Goal: Task Accomplishment & Management: Use online tool/utility

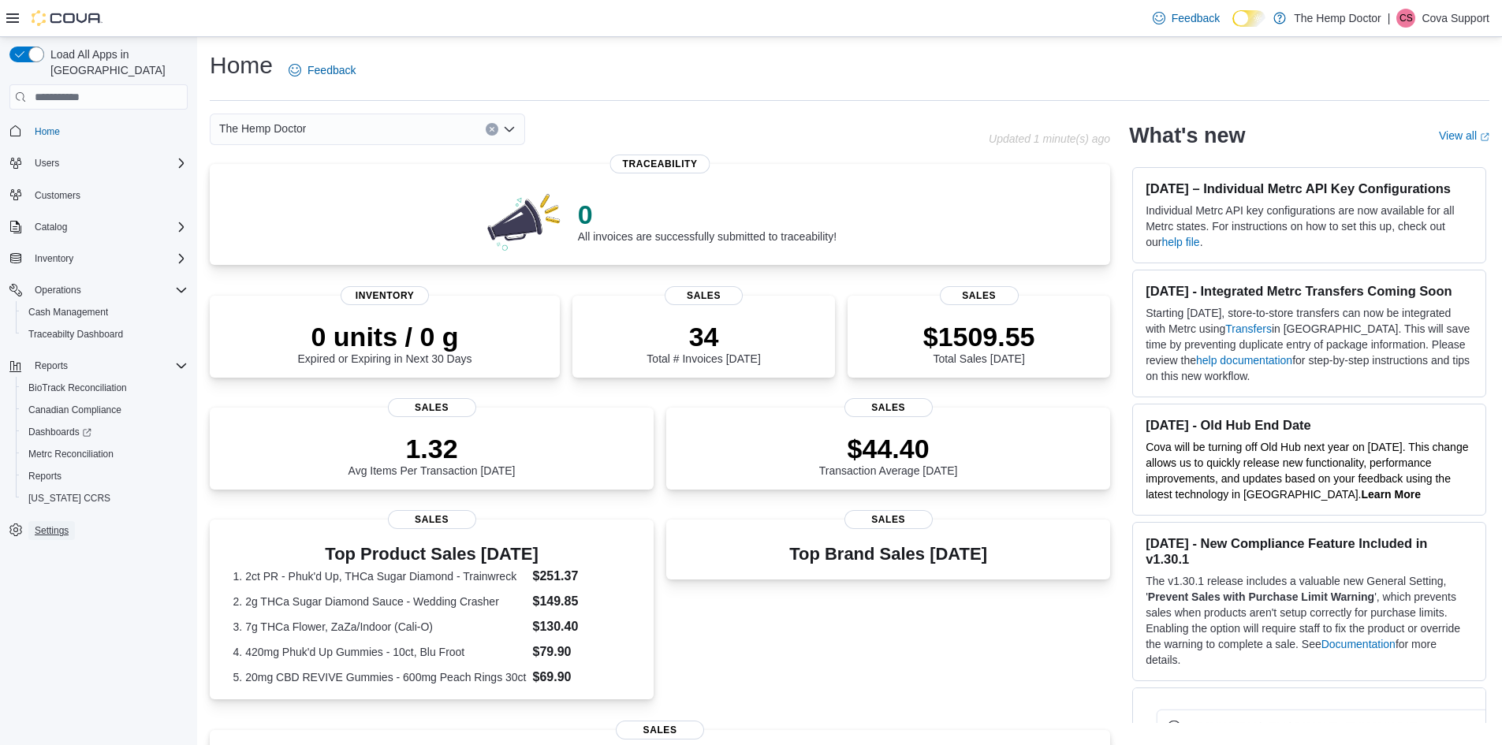
click at [56, 524] on span "Settings" at bounding box center [52, 530] width 34 height 13
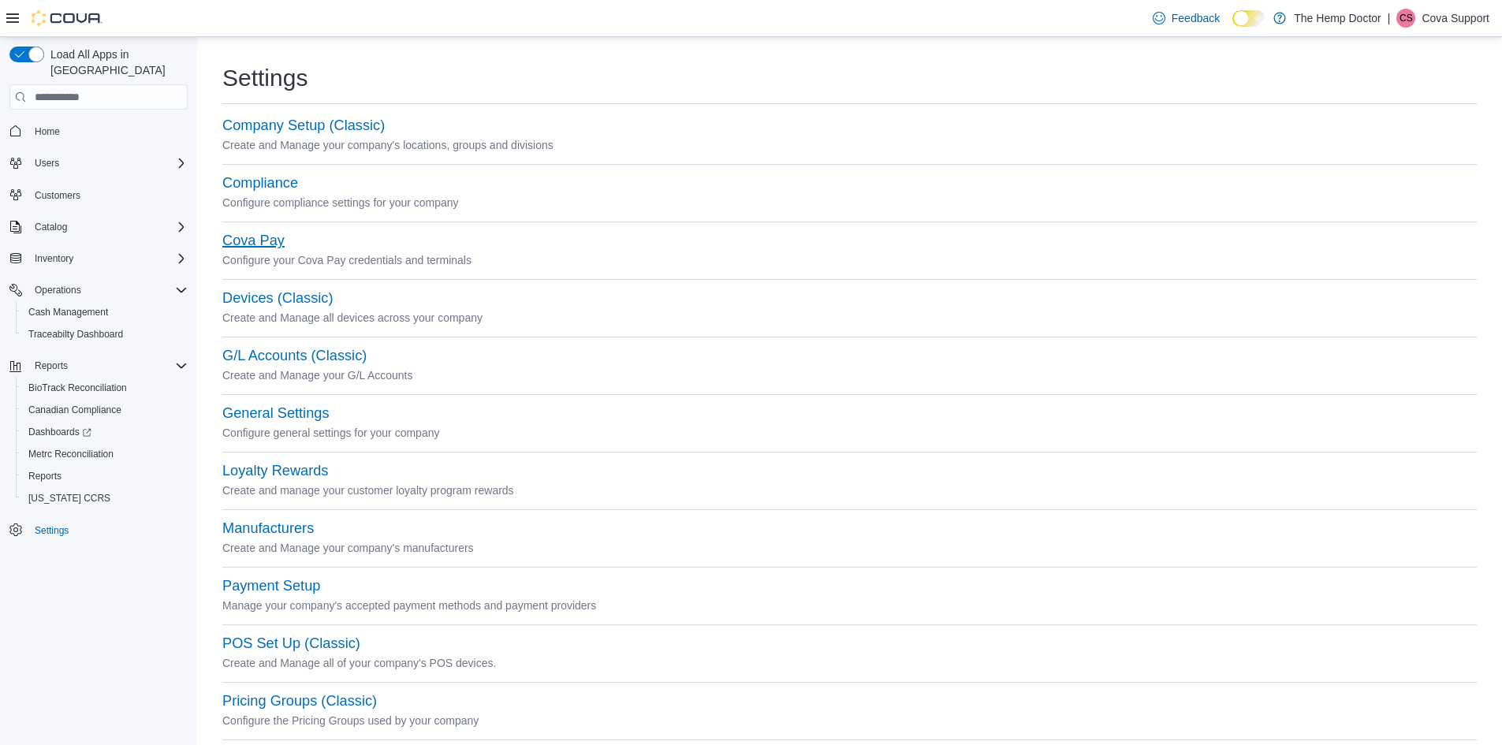
click at [271, 244] on button "Cova Pay" at bounding box center [253, 241] width 62 height 17
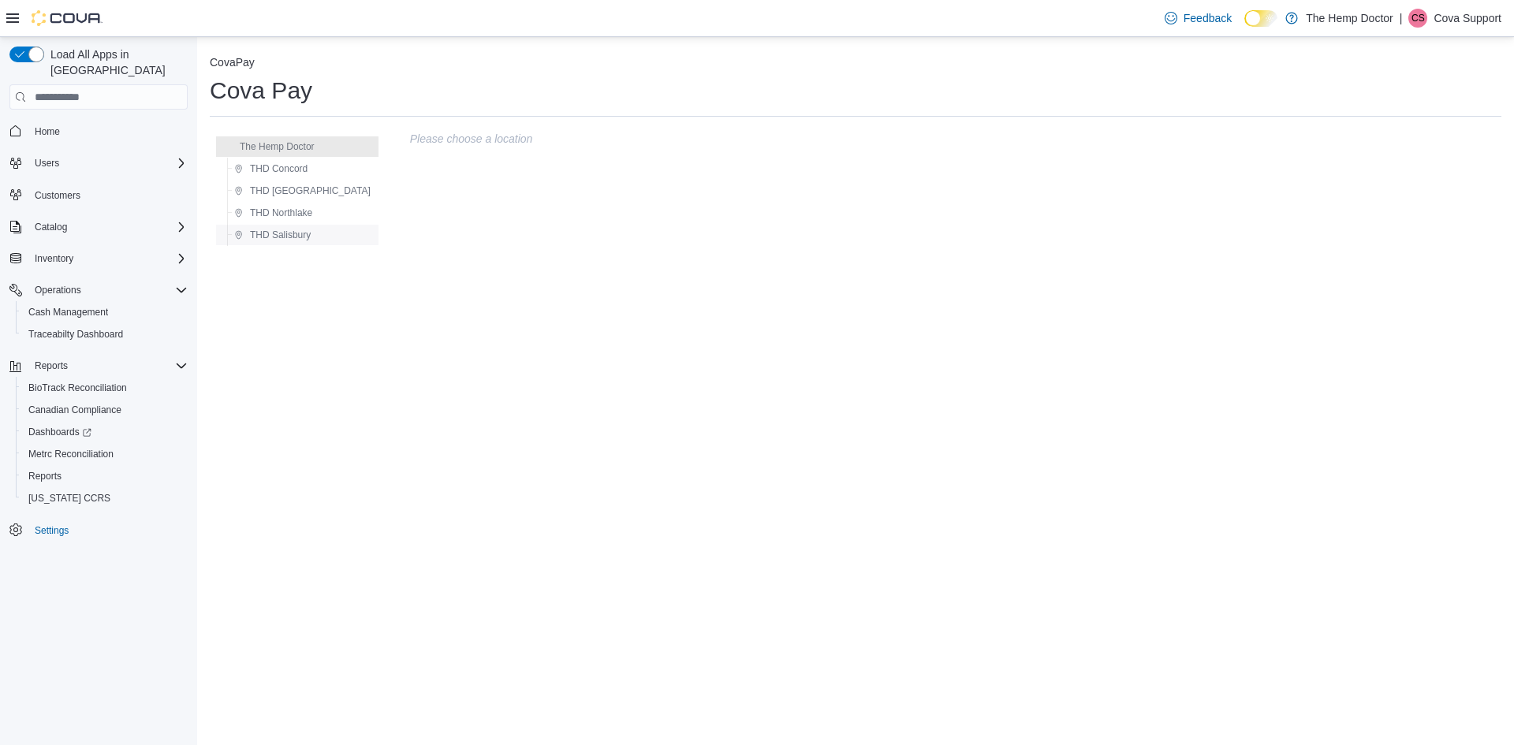
click at [292, 232] on span "THD Salisbury" at bounding box center [280, 235] width 61 height 13
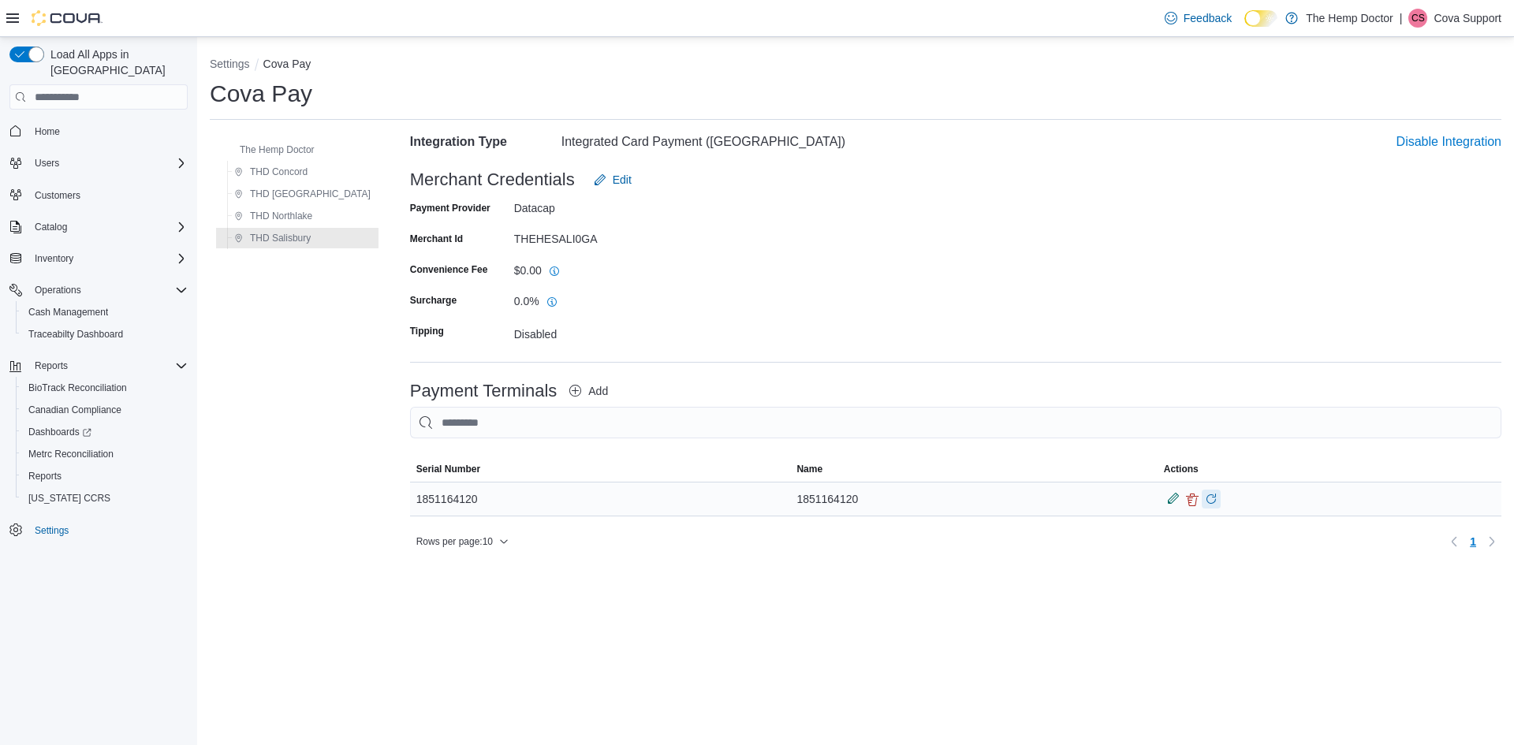
click at [1202, 499] on button "Download Update on Payment Terminal" at bounding box center [1211, 499] width 19 height 19
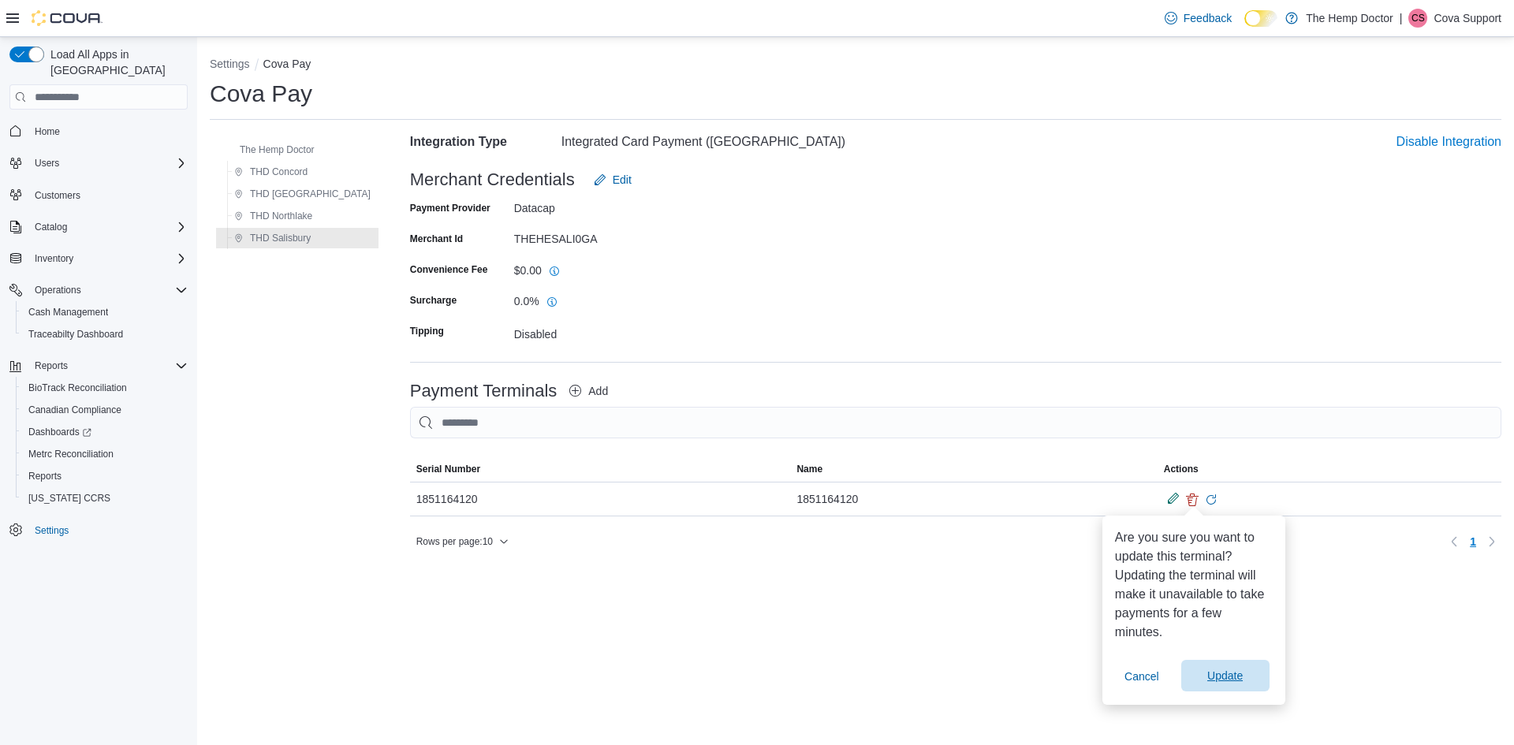
click at [1209, 673] on span "Update" at bounding box center [1224, 676] width 35 height 16
